Goal: Task Accomplishment & Management: Manage account settings

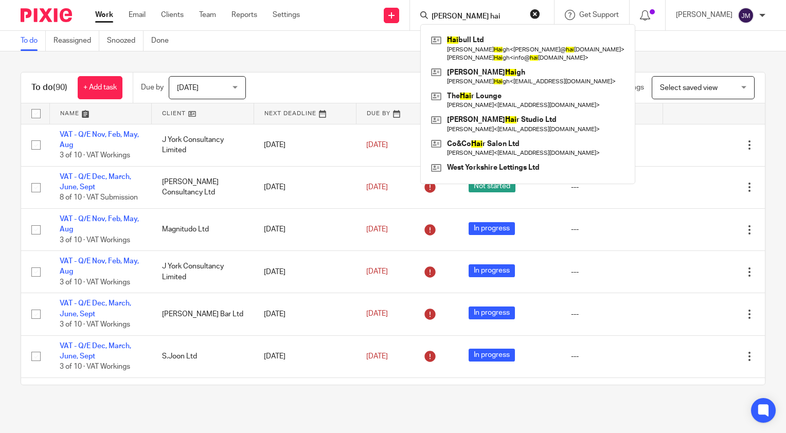
click at [472, 24] on div "Hai bull Ltd Sabrina Hai gh < sabrina@ hai bull.co.uk > Paul Hai gh < info@ hai…" at bounding box center [527, 104] width 215 height 160
drag, startPoint x: 478, startPoint y: 17, endPoint x: 444, endPoint y: 20, distance: 34.0
click at [444, 20] on div "c j hai" at bounding box center [480, 15] width 120 height 13
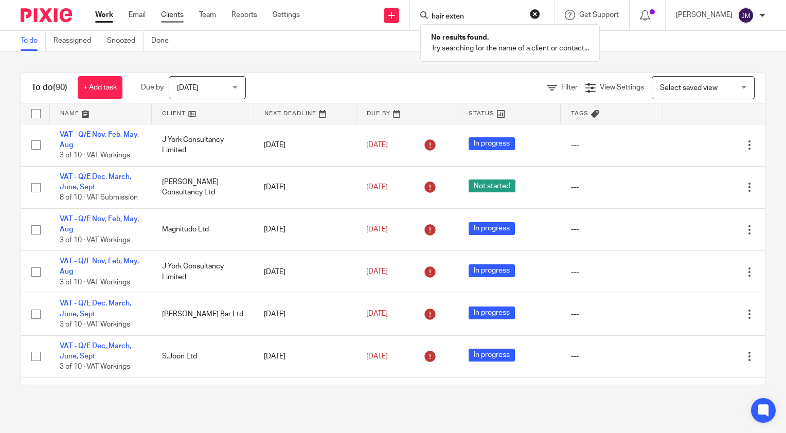
type input "hair exten"
click at [183, 17] on link "Clients" at bounding box center [172, 15] width 23 height 10
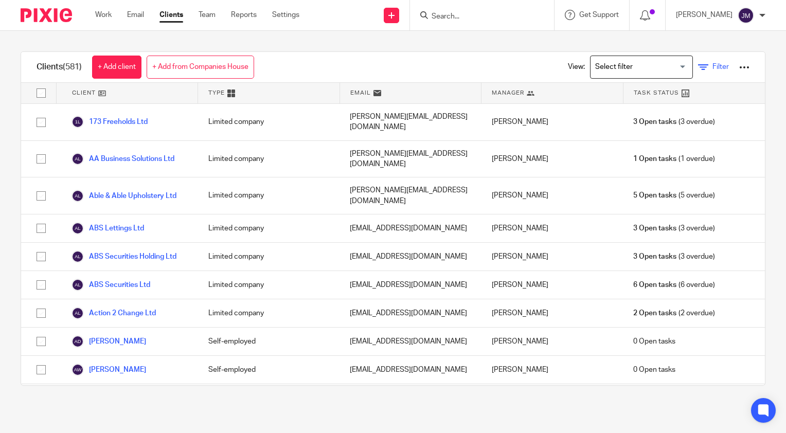
click at [712, 65] on span "Filter" at bounding box center [720, 66] width 16 height 7
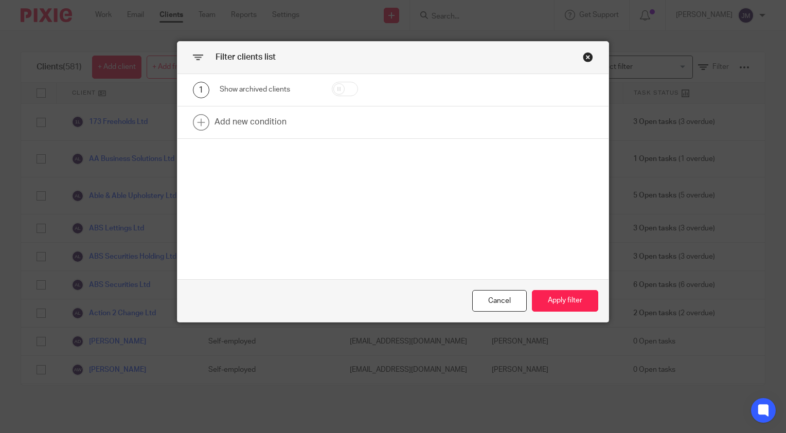
click at [345, 84] on input "checkbox" at bounding box center [345, 89] width 26 height 14
checkbox input "true"
click at [258, 129] on link at bounding box center [392, 122] width 431 height 32
click at [299, 130] on div "Field" at bounding box center [268, 125] width 96 height 23
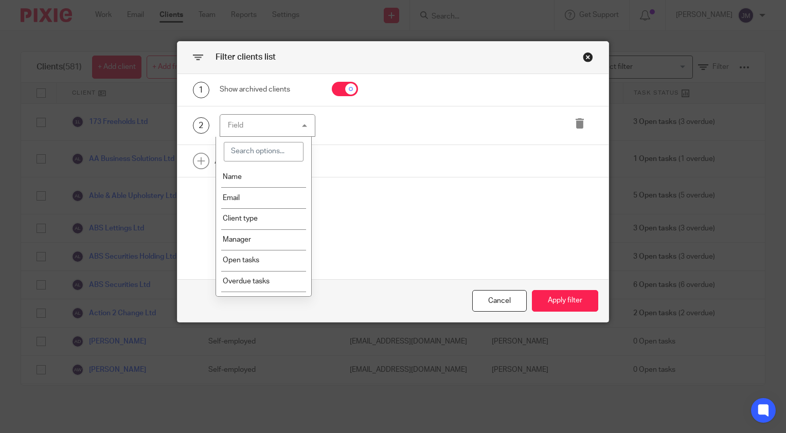
click at [268, 150] on input "search" at bounding box center [264, 152] width 80 height 20
click at [265, 174] on li "Name" at bounding box center [263, 177] width 95 height 21
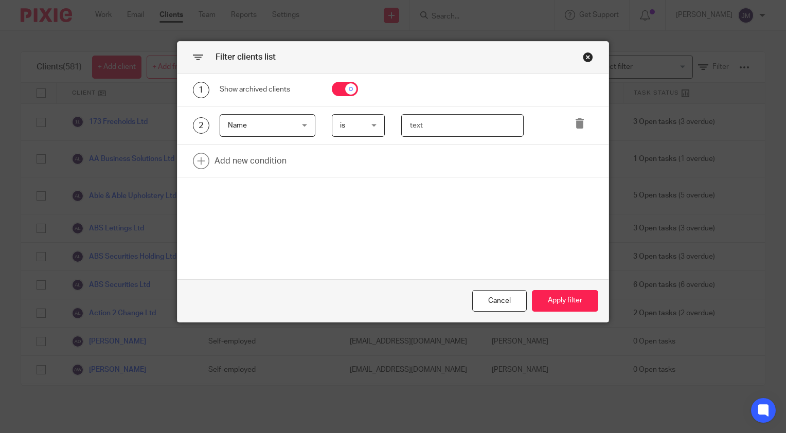
click at [431, 123] on input "text" at bounding box center [462, 125] width 123 height 23
type input "hair extension"
click at [565, 306] on button "Apply filter" at bounding box center [565, 301] width 66 height 22
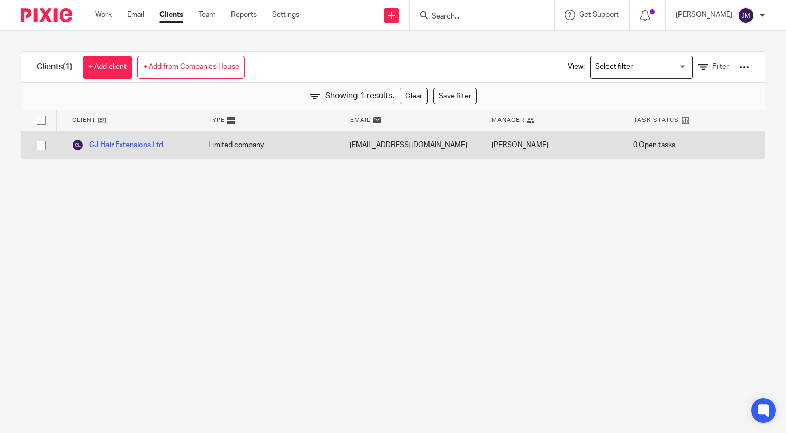
click at [151, 148] on link "CJ Hair Extensions Ltd" at bounding box center [117, 145] width 92 height 12
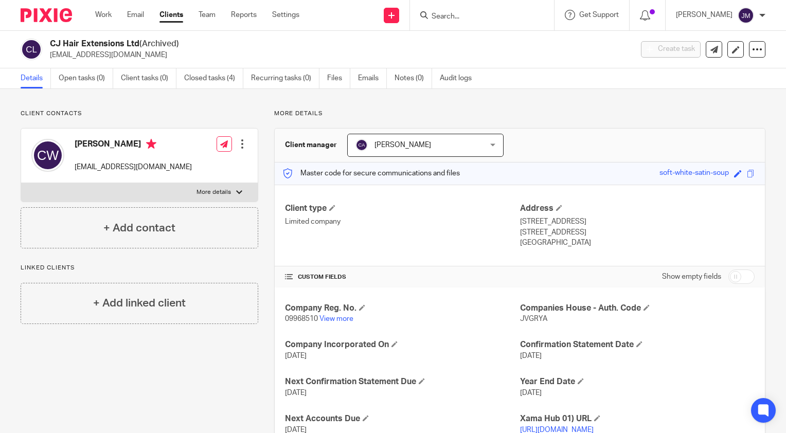
drag, startPoint x: 135, startPoint y: 55, endPoint x: 58, endPoint y: 55, distance: 77.2
click at [58, 55] on p "[EMAIL_ADDRESS][DOMAIN_NAME]" at bounding box center [338, 55] width 576 height 10
click at [366, 77] on link "Emails" at bounding box center [372, 78] width 29 height 20
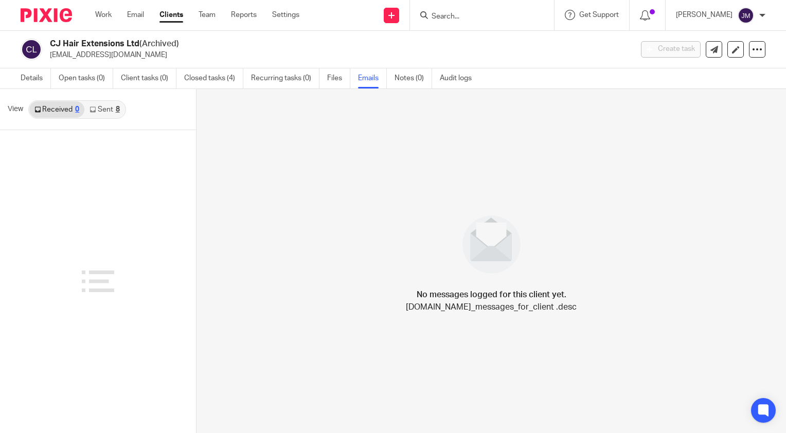
click at [102, 111] on link "Sent 8" at bounding box center [104, 109] width 40 height 16
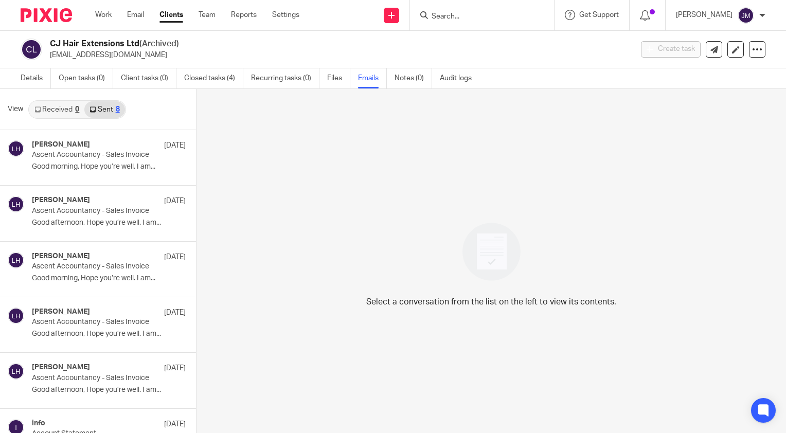
drag, startPoint x: 138, startPoint y: 55, endPoint x: 49, endPoint y: 57, distance: 88.5
click at [50, 57] on p "katyj_2002@hotmail.com" at bounding box center [338, 55] width 576 height 10
copy p "katyj_2002@hotmail.com"
click at [476, 22] on div at bounding box center [482, 15] width 144 height 30
click at [478, 20] on input "Search" at bounding box center [477, 16] width 93 height 9
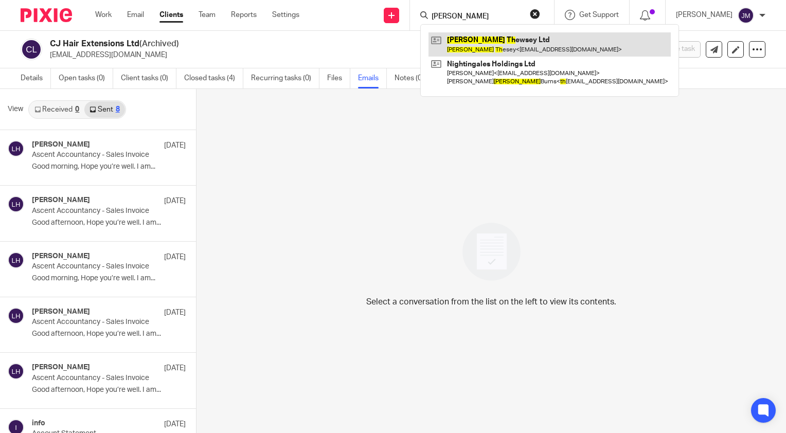
type input "james th"
click at [490, 45] on link at bounding box center [549, 44] width 242 height 24
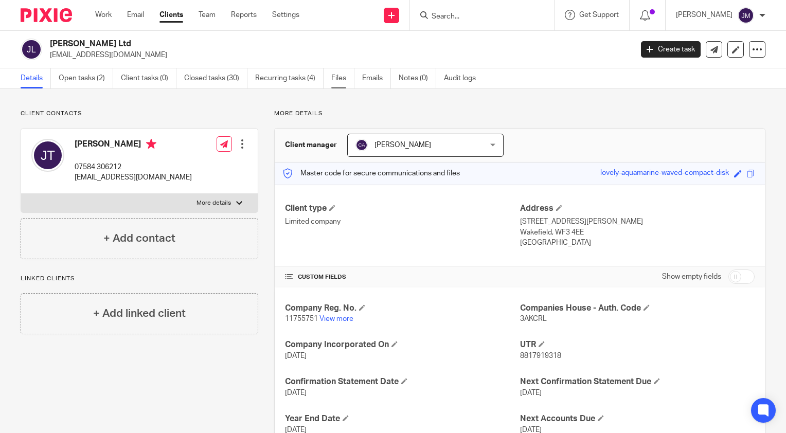
click at [334, 80] on link "Files" at bounding box center [342, 78] width 23 height 20
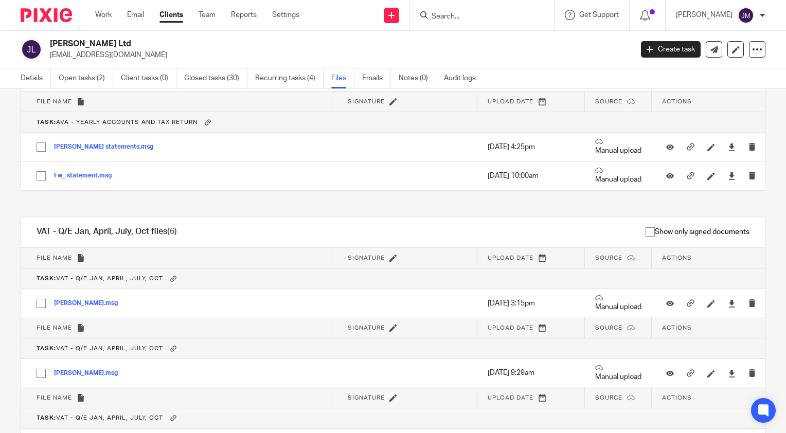
scroll to position [566, 0]
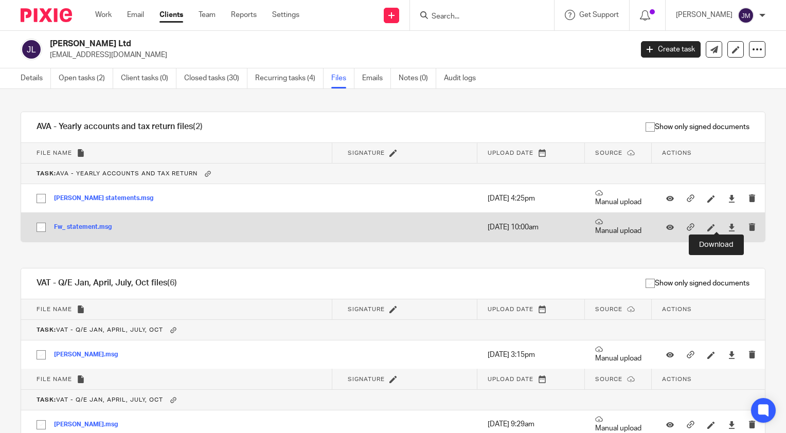
click at [724, 225] on div at bounding box center [731, 227] width 15 height 15
click at [724, 224] on div at bounding box center [731, 227] width 15 height 15
click at [728, 226] on icon at bounding box center [732, 228] width 8 height 8
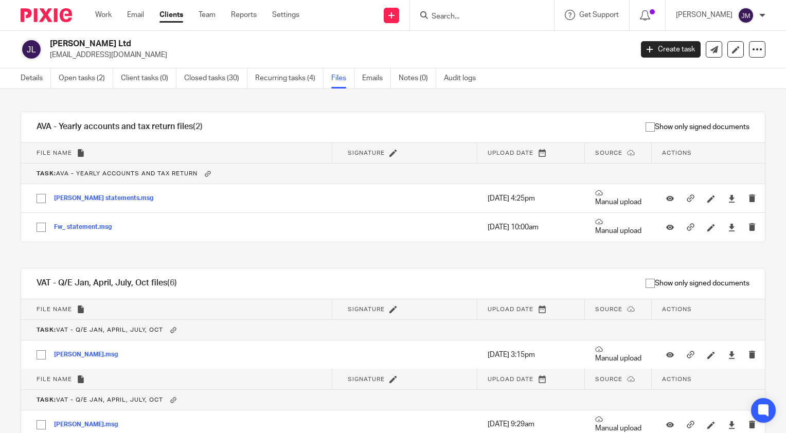
drag, startPoint x: 140, startPoint y: 52, endPoint x: 47, endPoint y: 57, distance: 93.2
click at [47, 57] on div "[PERSON_NAME] Ltd [EMAIL_ADDRESS][DOMAIN_NAME]" at bounding box center [323, 50] width 605 height 22
click at [523, 16] on input "Search" at bounding box center [477, 16] width 93 height 9
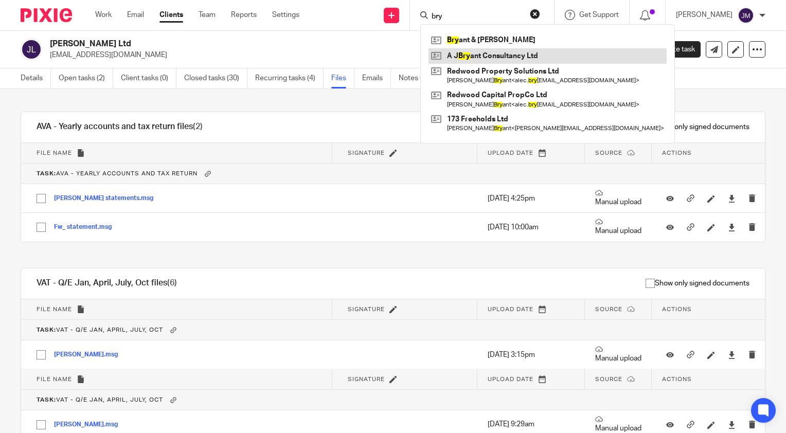
type input "bry"
click at [525, 58] on link at bounding box center [547, 55] width 238 height 15
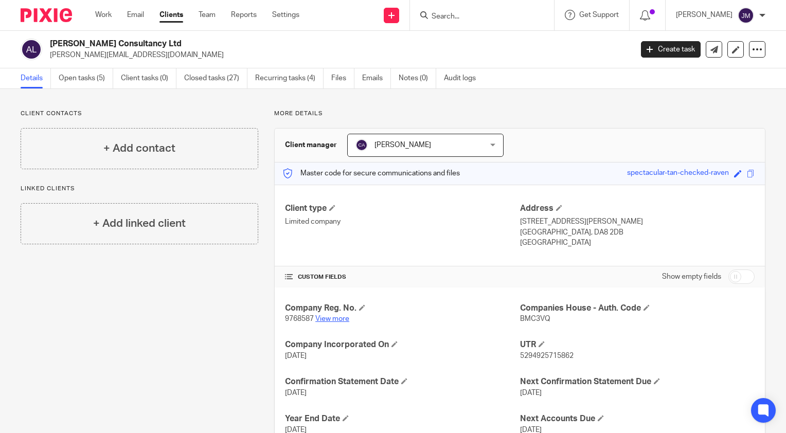
click at [325, 320] on link "View more" at bounding box center [332, 318] width 34 height 7
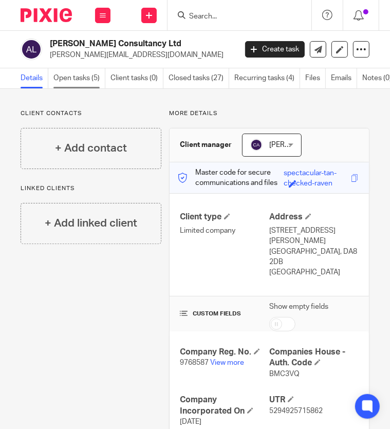
click at [91, 74] on link "Open tasks (5)" at bounding box center [79, 78] width 52 height 20
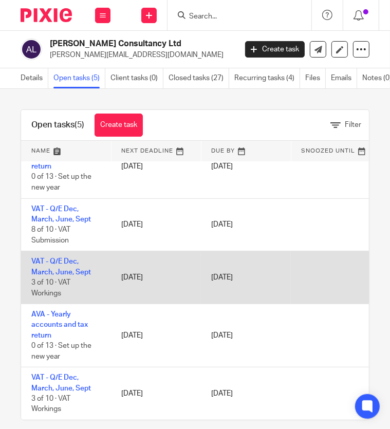
scroll to position [11, 0]
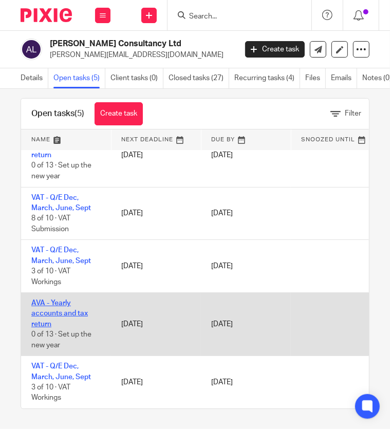
click at [51, 304] on link "AVA - Yearly accounts and tax return" at bounding box center [59, 314] width 57 height 28
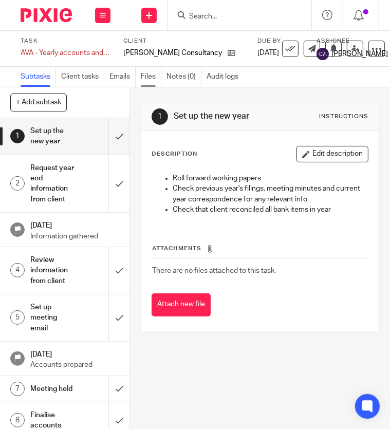
click at [152, 79] on link "Files" at bounding box center [151, 77] width 21 height 20
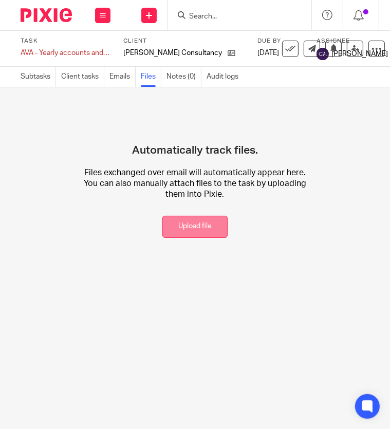
click at [171, 224] on button "Upload file" at bounding box center [195, 227] width 65 height 22
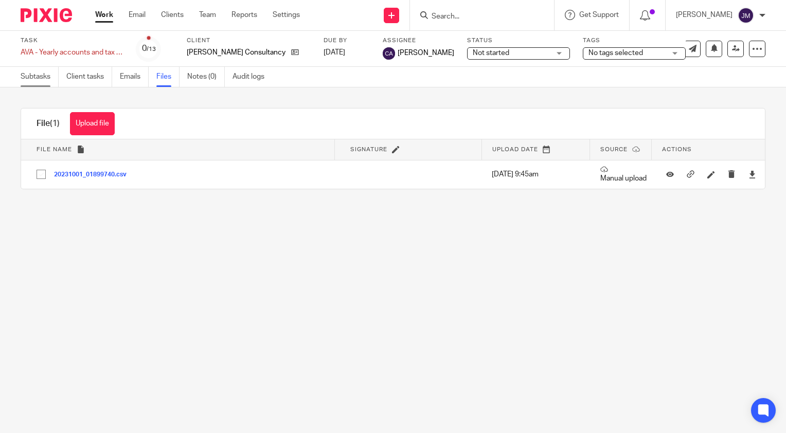
click at [35, 81] on link "Subtasks" at bounding box center [40, 77] width 38 height 20
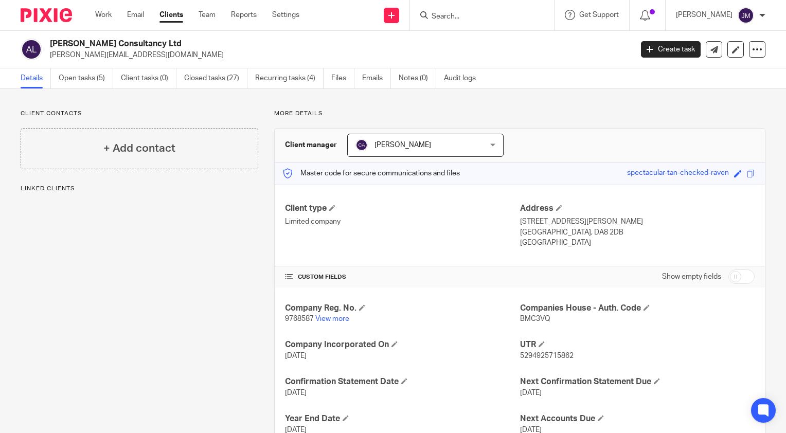
scroll to position [154, 0]
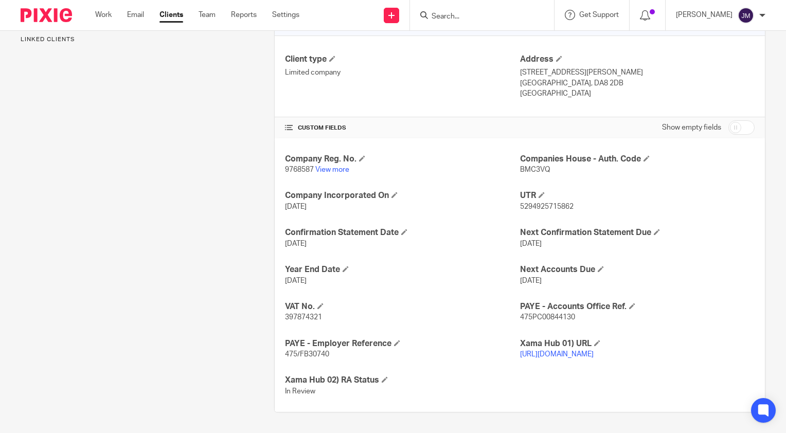
click at [295, 314] on span "397874321" at bounding box center [303, 317] width 37 height 7
copy span "397874321"
